Goal: Navigation & Orientation: Go to known website

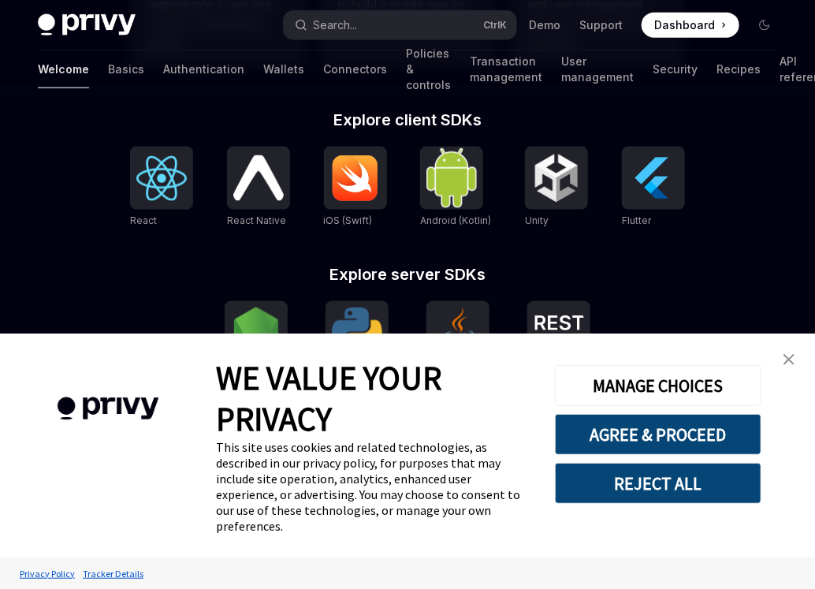
scroll to position [665, 0]
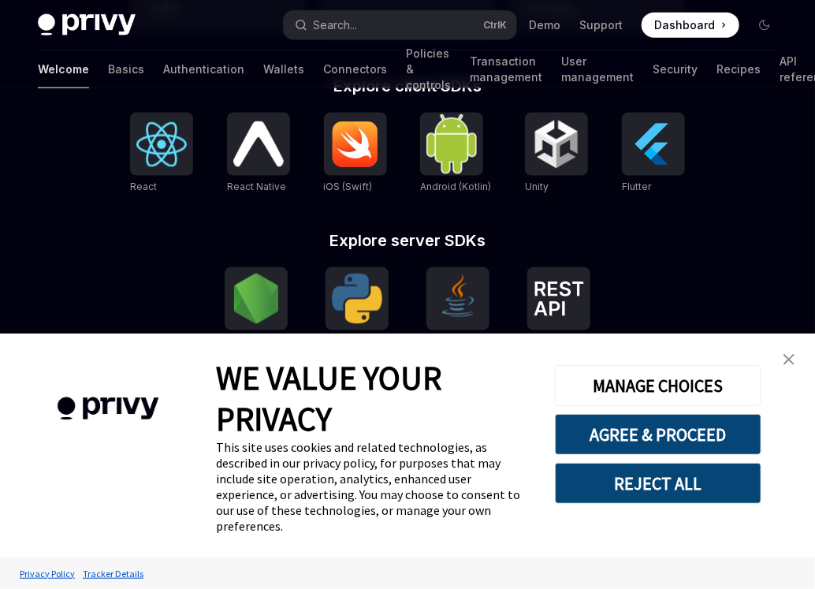
click at [796, 375] on link "close banner" at bounding box center [789, 360] width 32 height 32
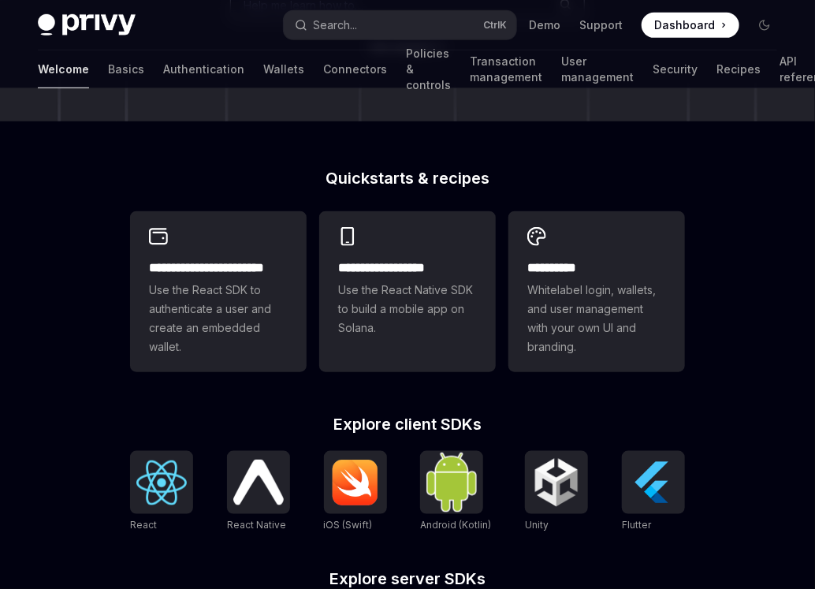
scroll to position [325, 0]
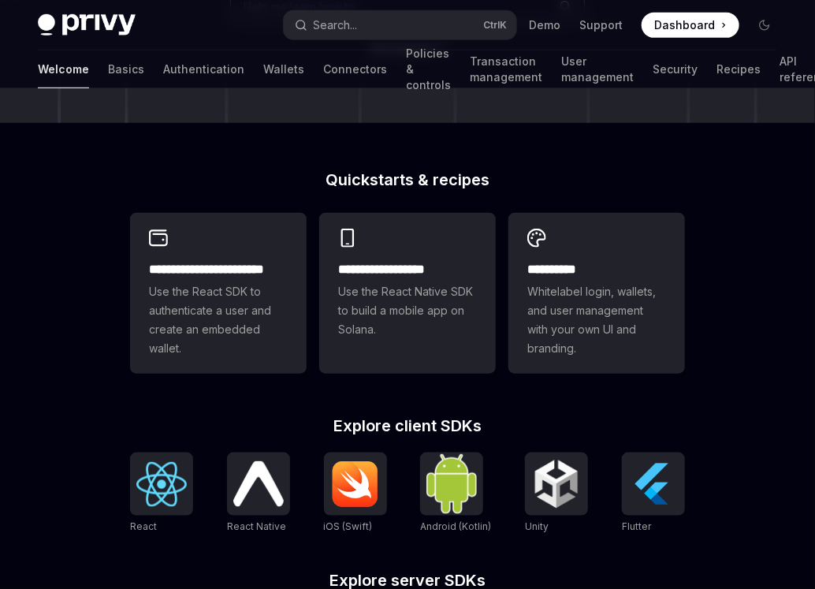
type textarea "*"
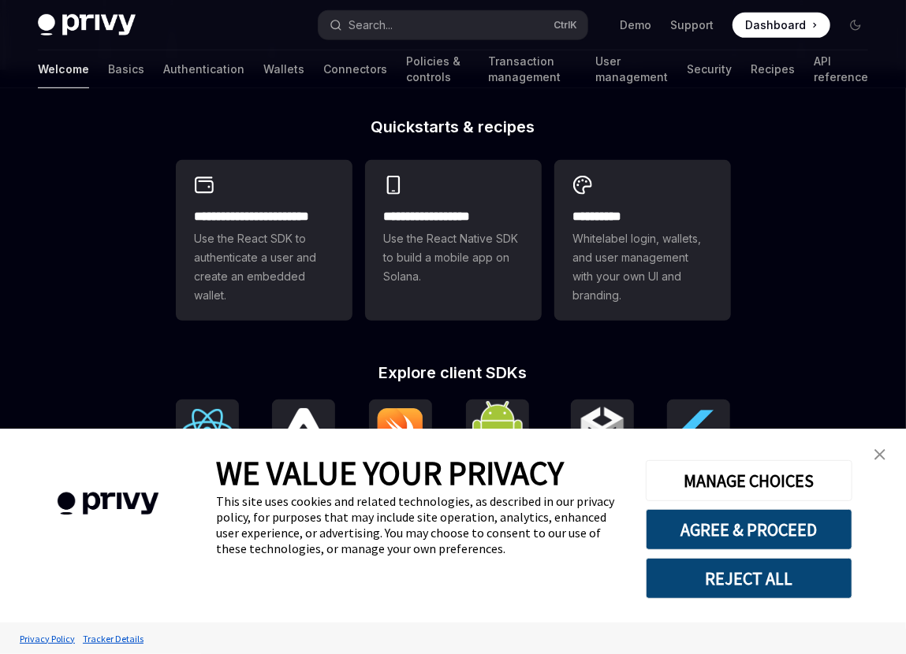
scroll to position [380, 0]
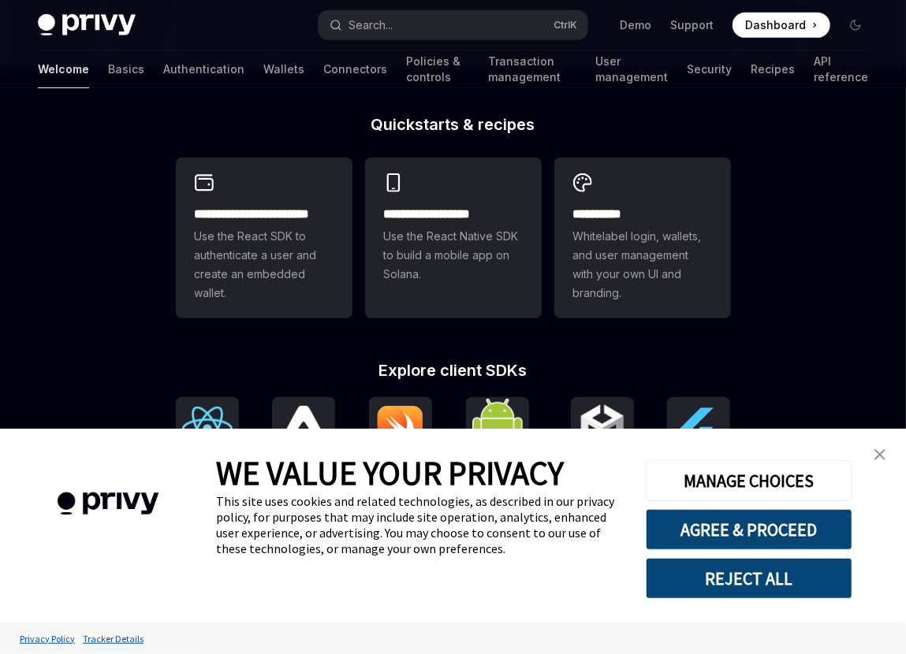
click at [883, 453] on img "close banner" at bounding box center [879, 454] width 11 height 11
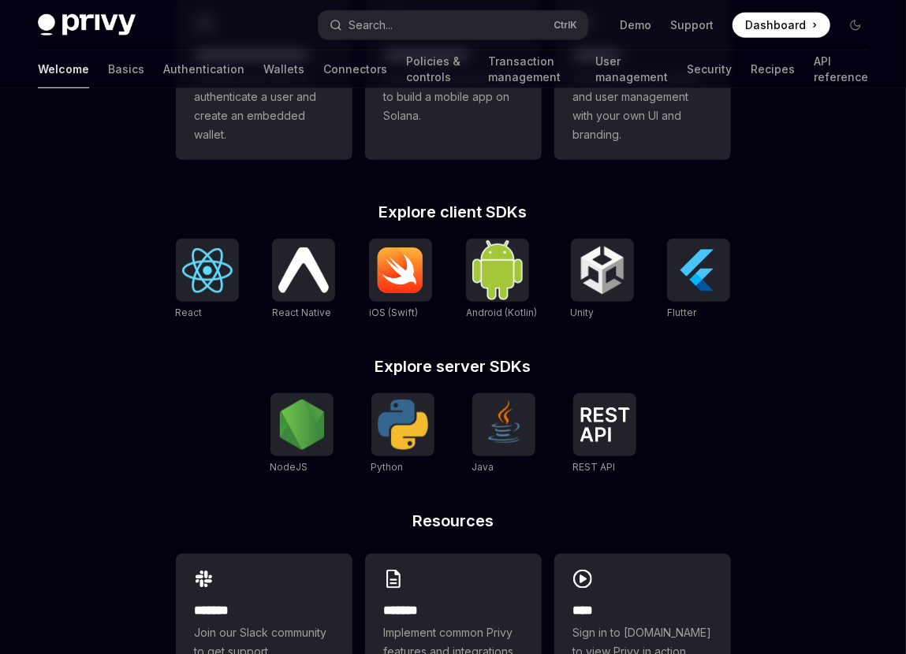
scroll to position [599, 0]
